Goal: Answer question/provide support: Share knowledge or assist other users

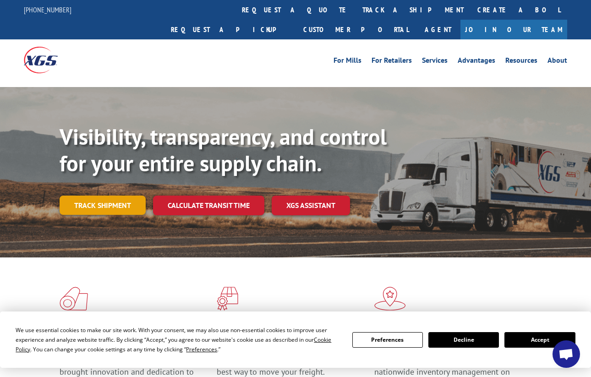
click at [117, 196] on link "Track shipment" at bounding box center [103, 205] width 86 height 19
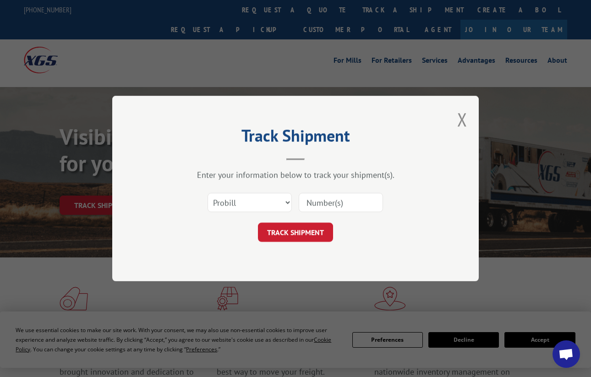
click at [306, 206] on input at bounding box center [341, 202] width 84 height 19
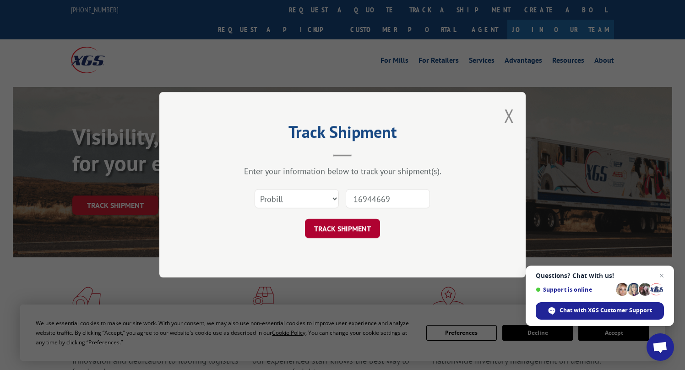
type input "16944669"
click at [353, 232] on button "TRACK SHIPMENT" at bounding box center [342, 228] width 75 height 19
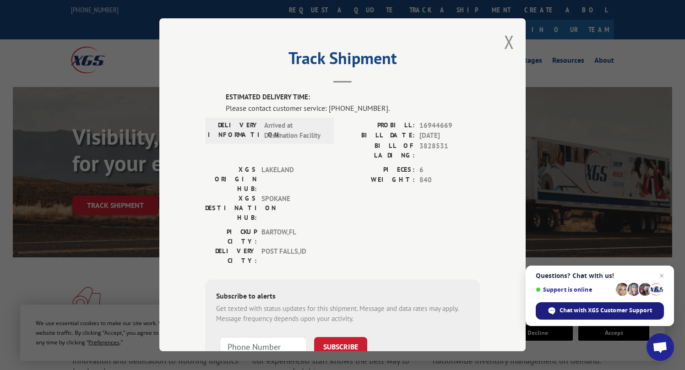
click at [577, 310] on span "Chat with XGS Customer Support" at bounding box center [606, 311] width 93 height 8
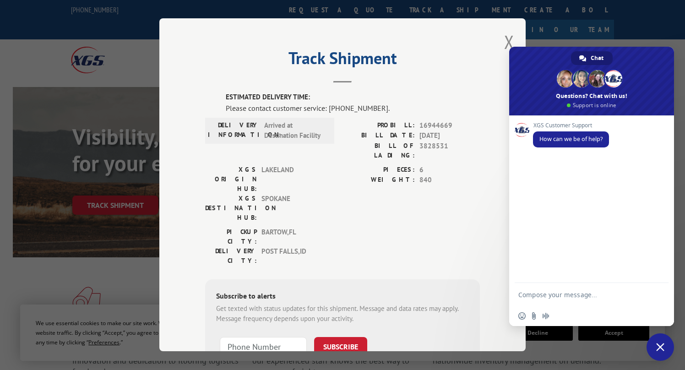
click at [544, 298] on textarea "Compose your message..." at bounding box center [583, 294] width 128 height 23
type textarea "Could i get an update on probill 16944669"
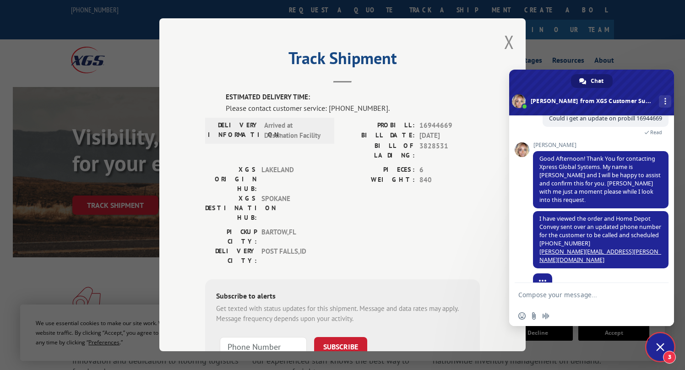
scroll to position [69, 0]
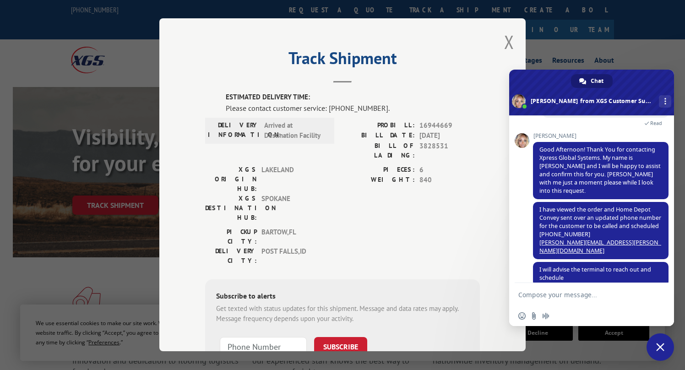
click at [567, 292] on textarea "Compose your message..." at bounding box center [583, 294] width 128 height 23
type textarea "the number should be 2082902952"
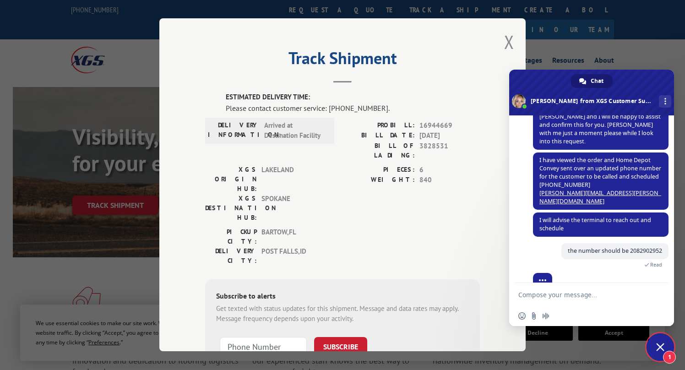
scroll to position [141, 0]
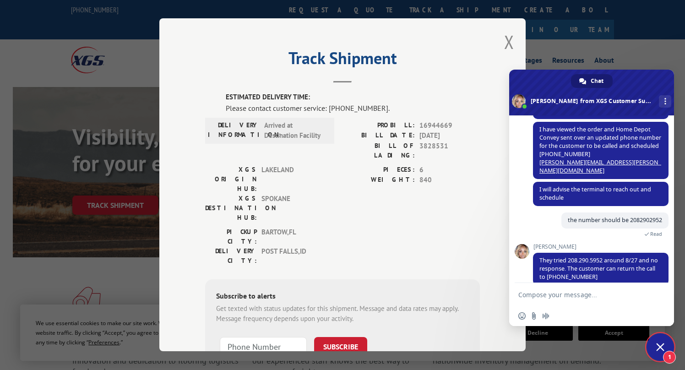
click at [570, 295] on textarea "Compose your message..." at bounding box center [583, 294] width 128 height 23
type textarea "its 2082902952, not 2092902952 or 2082905952"
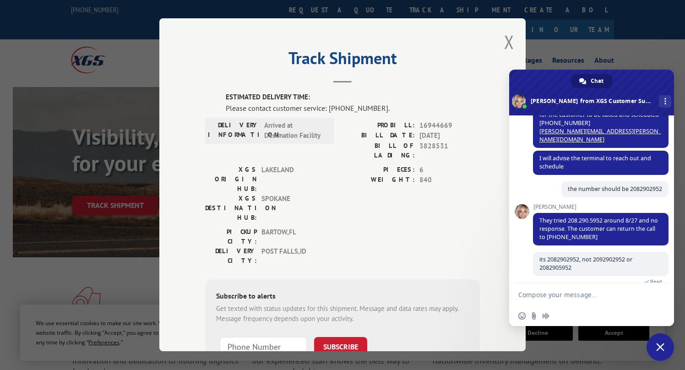
scroll to position [190, 0]
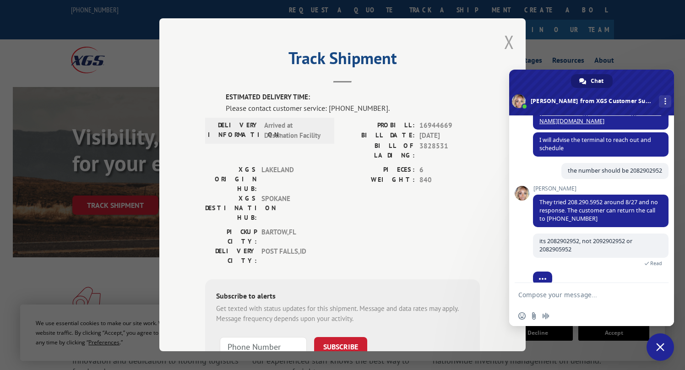
click at [508, 43] on button "Close modal" at bounding box center [509, 42] width 10 height 24
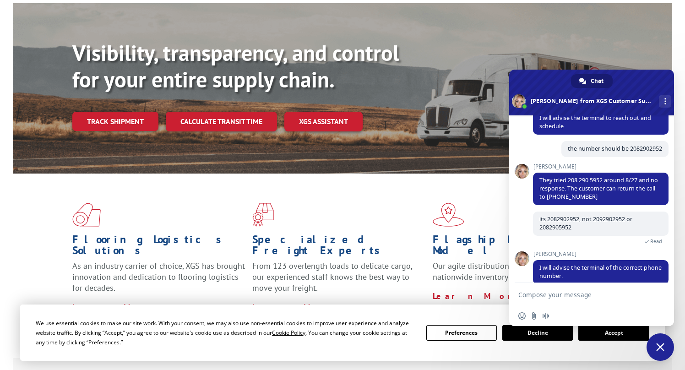
scroll to position [188, 0]
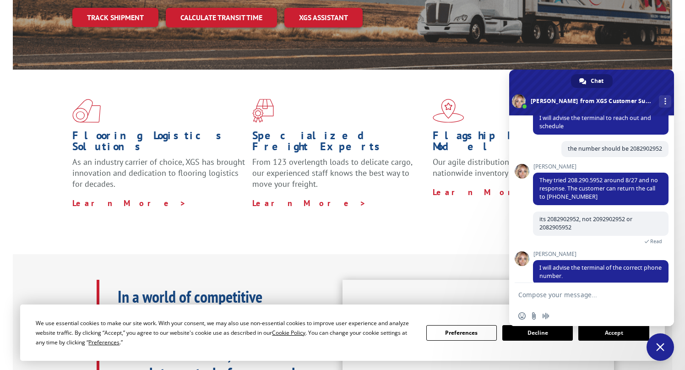
click at [542, 291] on textarea "Compose your message..." at bounding box center [583, 294] width 128 height 23
type textarea "great, thank you"
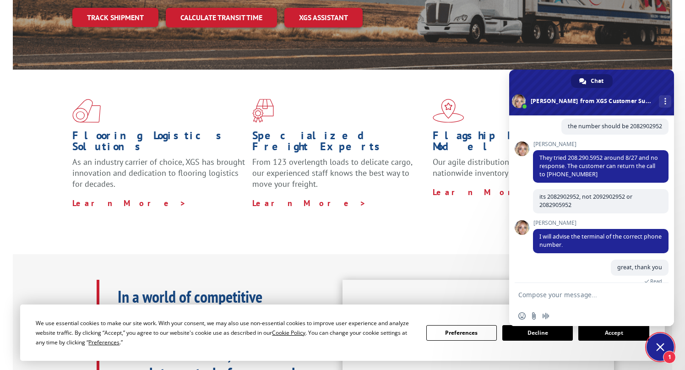
scroll to position [328, 0]
